Goal: Task Accomplishment & Management: Manage account settings

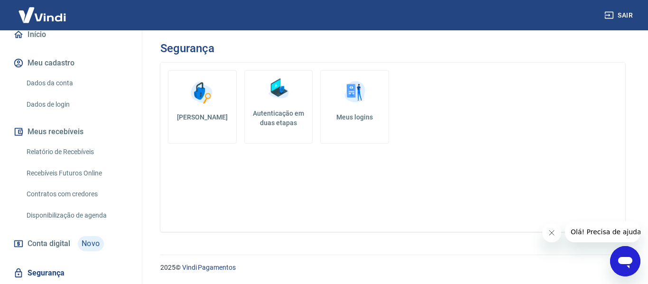
scroll to position [93, 0]
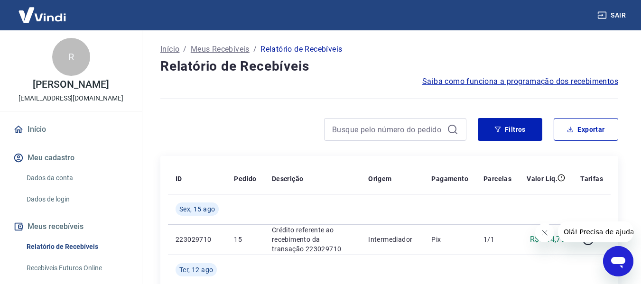
click at [544, 232] on icon "Fechar mensagem da empresa" at bounding box center [544, 233] width 8 height 8
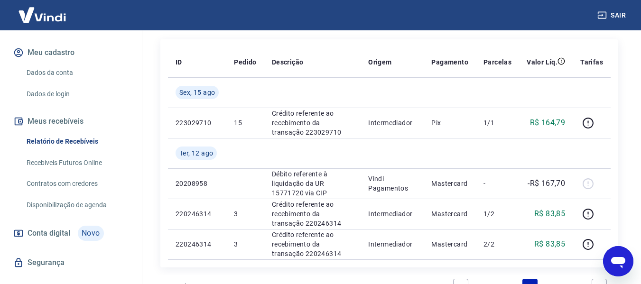
scroll to position [105, 0]
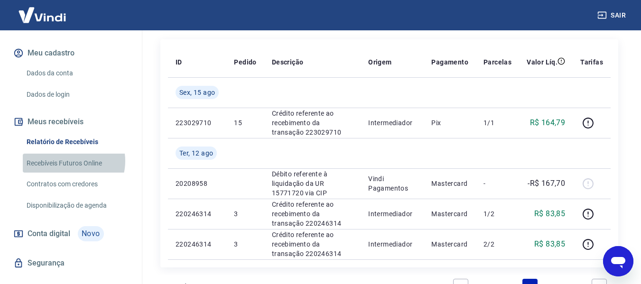
click at [68, 161] on link "Recebíveis Futuros Online" at bounding box center [77, 163] width 108 height 19
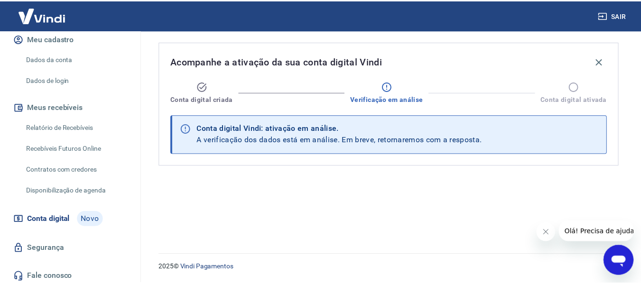
scroll to position [118, 0]
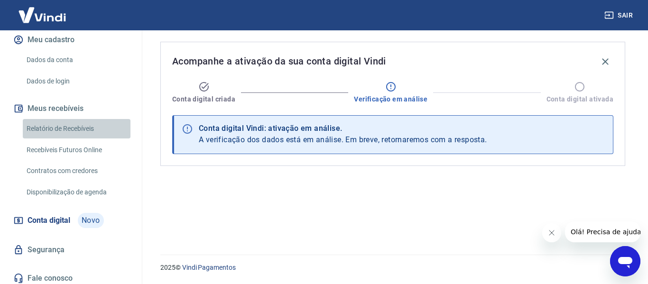
click at [88, 125] on link "Relatório de Recebíveis" at bounding box center [77, 128] width 108 height 19
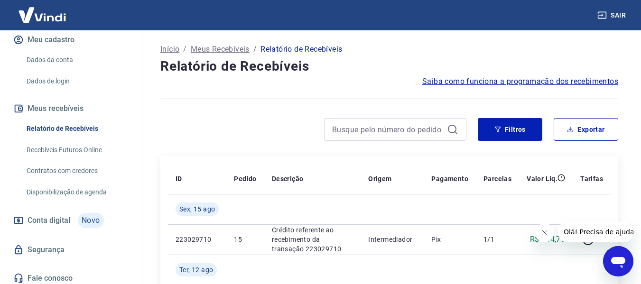
click at [543, 234] on icon "Fechar mensagem da empresa" at bounding box center [544, 233] width 8 height 8
